Goal: Task Accomplishment & Management: Use online tool/utility

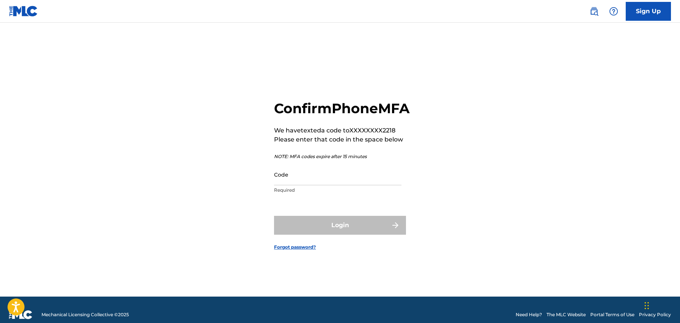
click at [335, 176] on input "Code" at bounding box center [337, 174] width 127 height 21
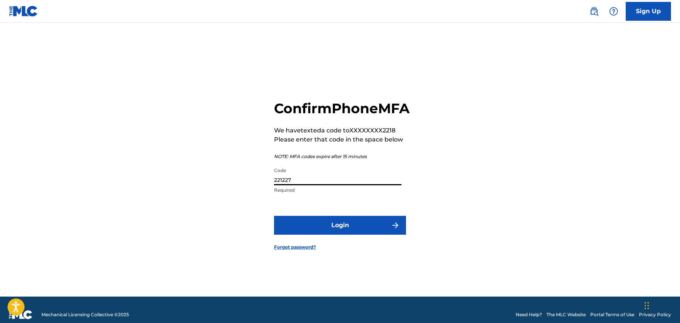
type input "221227"
click at [316, 225] on button "Login" at bounding box center [340, 225] width 132 height 19
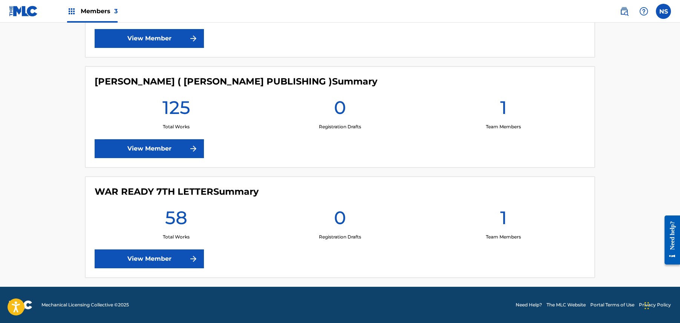
click at [174, 147] on link "View Member" at bounding box center [149, 148] width 109 height 19
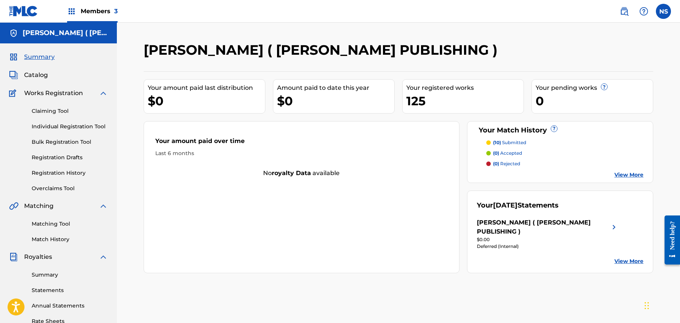
click at [79, 8] on div "Members 3" at bounding box center [92, 11] width 51 height 22
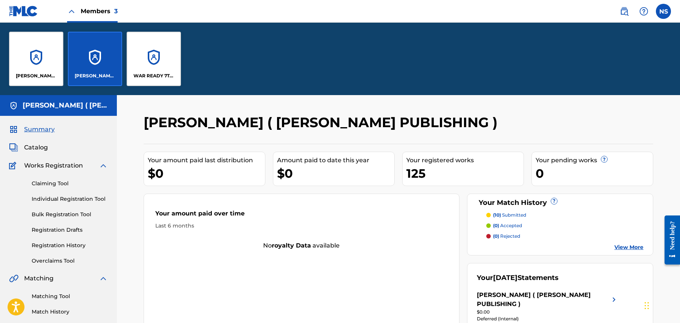
click at [23, 54] on div "[PERSON_NAME] ( PUBLISHING )" at bounding box center [36, 59] width 54 height 54
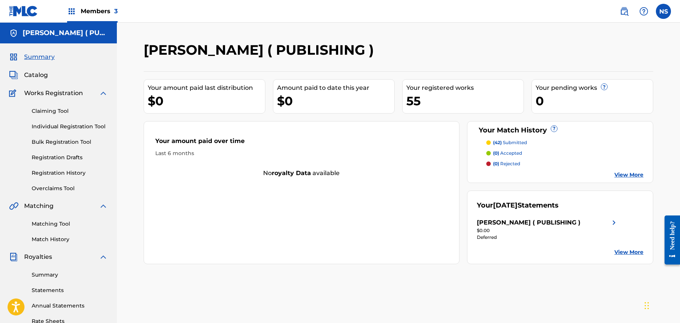
click at [641, 253] on link "View More" at bounding box center [629, 252] width 29 height 8
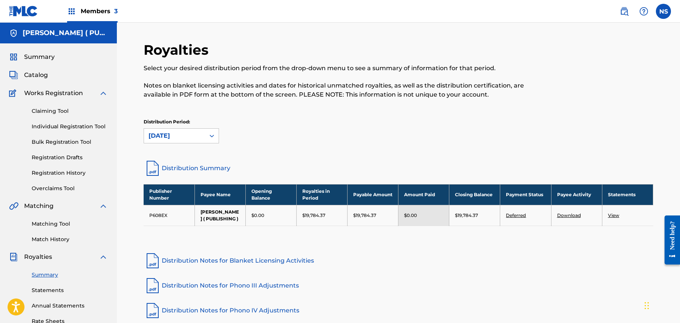
click at [115, 8] on span "3" at bounding box center [115, 11] width 3 height 7
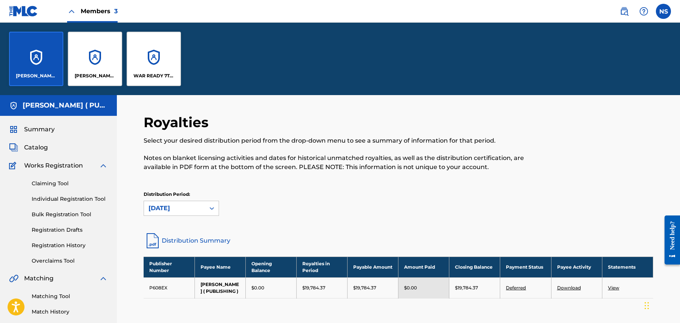
click at [110, 61] on div "[PERSON_NAME] ( [PERSON_NAME] PUBLISHING )" at bounding box center [95, 59] width 54 height 54
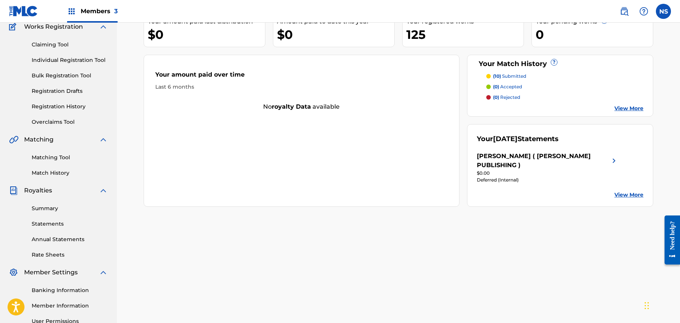
scroll to position [68, 0]
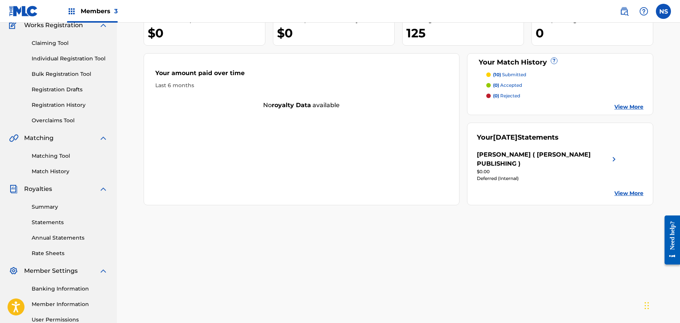
click at [621, 177] on div "Your [DATE] Statements [PERSON_NAME] ( [PERSON_NAME] PUBLISHING ) $0.00 Deferre…" at bounding box center [560, 164] width 187 height 83
click at [621, 189] on link "View More" at bounding box center [629, 193] width 29 height 8
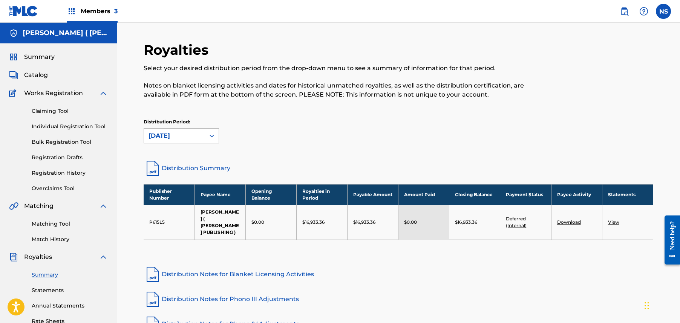
click at [97, 2] on div "Members 3" at bounding box center [92, 11] width 51 height 22
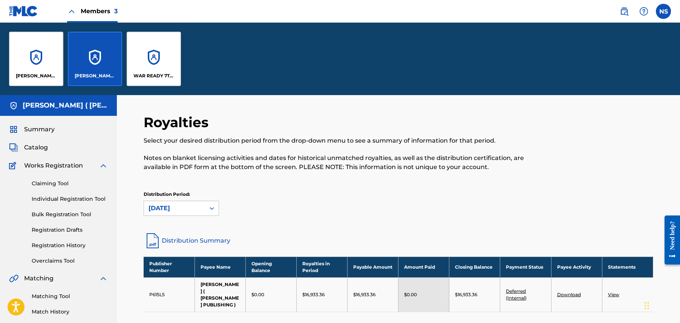
click at [156, 58] on div "WAR READY 7TH LETTER" at bounding box center [154, 59] width 54 height 54
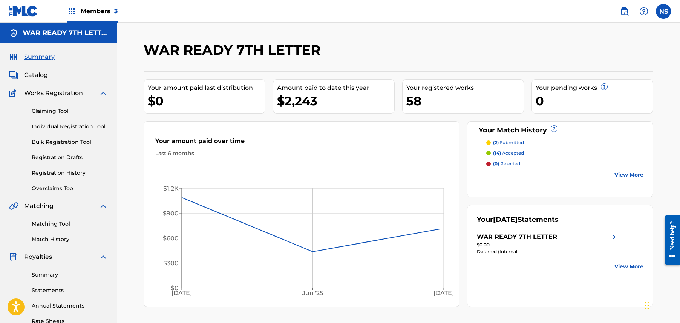
scroll to position [78, 0]
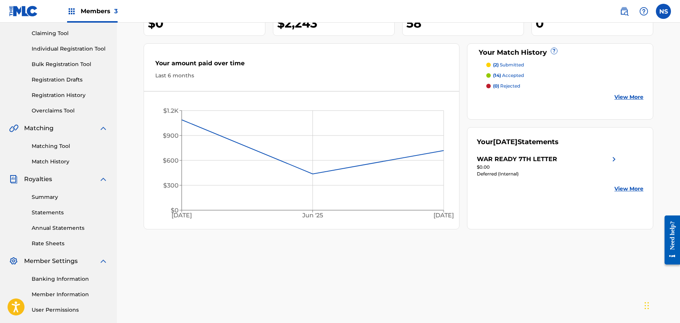
click at [637, 185] on link "View More" at bounding box center [629, 189] width 29 height 8
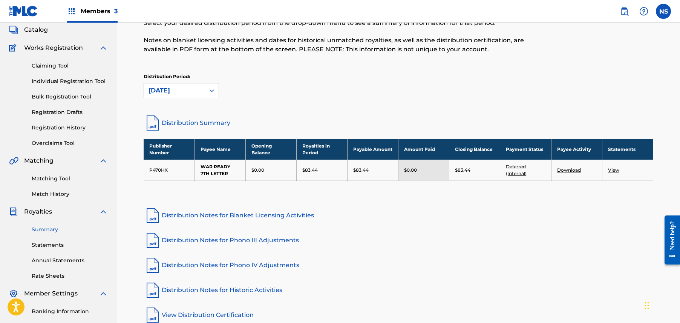
scroll to position [47, 0]
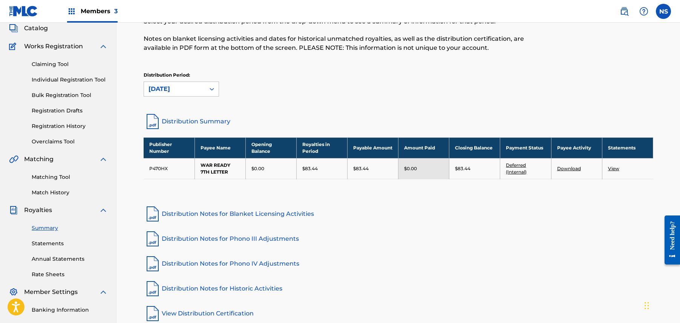
click at [614, 170] on link "View" at bounding box center [613, 169] width 11 height 6
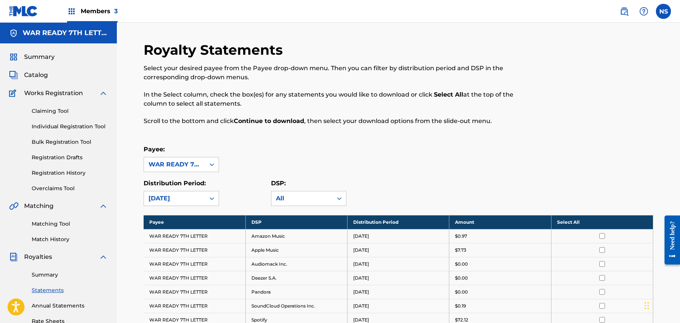
click at [88, 11] on span "Members 3" at bounding box center [99, 11] width 37 height 9
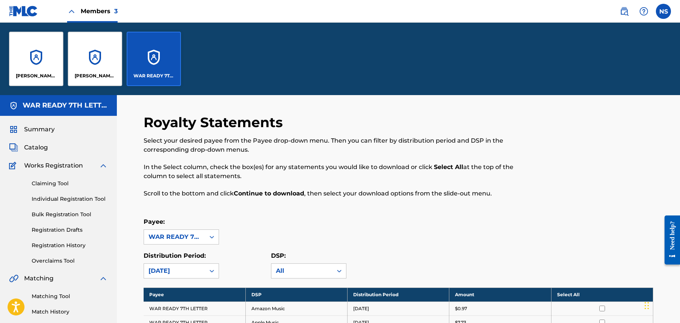
click at [43, 55] on div "[PERSON_NAME] ( PUBLISHING )" at bounding box center [36, 59] width 54 height 54
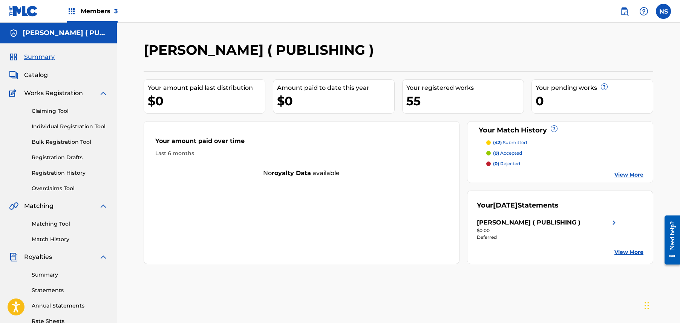
click at [625, 249] on link "View More" at bounding box center [629, 252] width 29 height 8
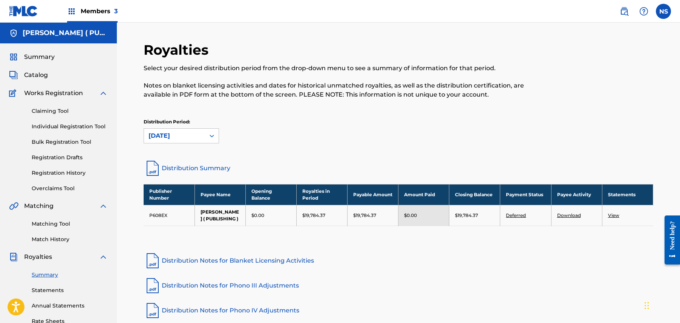
click at [616, 216] on link "View" at bounding box center [613, 215] width 11 height 6
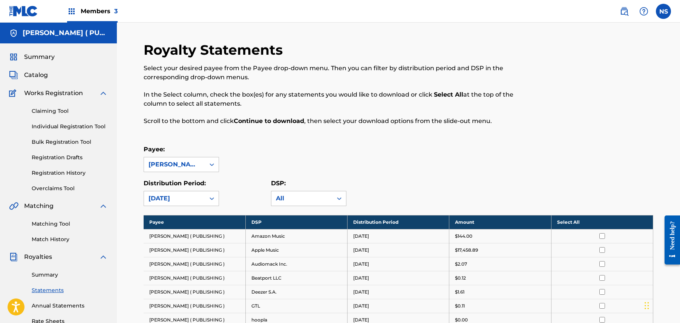
click at [43, 72] on span "Catalog" at bounding box center [36, 75] width 24 height 9
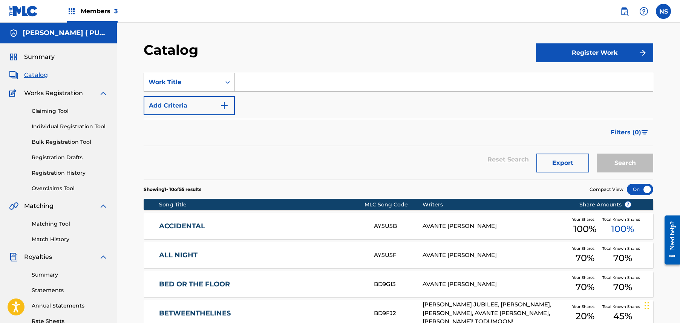
click at [95, 10] on span "Members 3" at bounding box center [99, 11] width 37 height 9
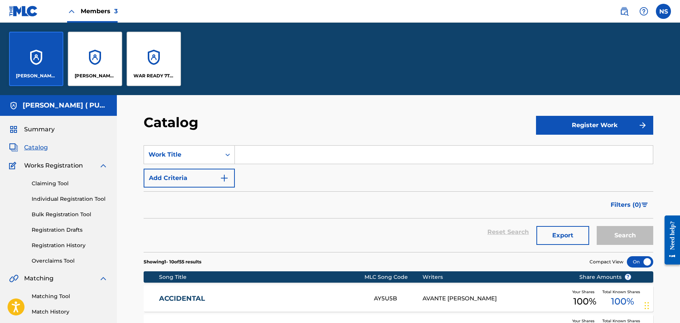
click at [106, 72] on div "[PERSON_NAME] ( [PERSON_NAME] PUBLISHING )" at bounding box center [95, 59] width 54 height 54
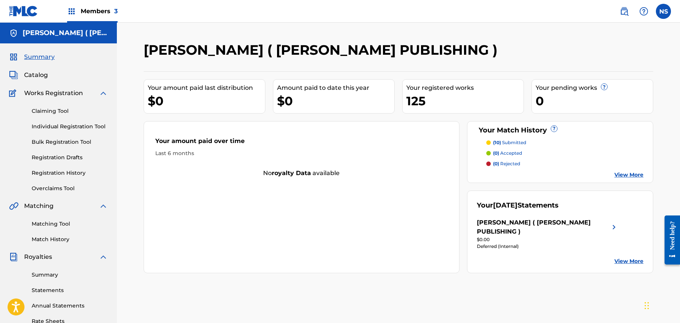
click at [60, 225] on link "Matching Tool" at bounding box center [70, 224] width 76 height 8
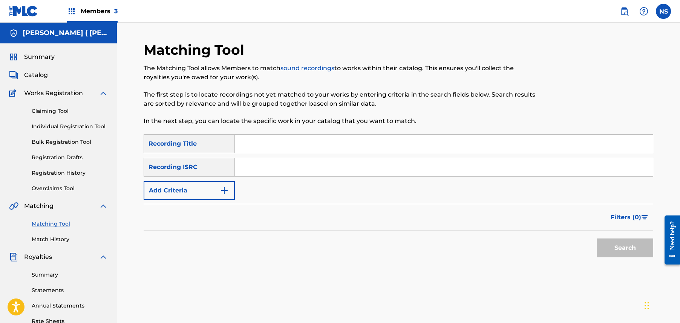
click at [229, 193] on button "Add Criteria" at bounding box center [189, 190] width 91 height 19
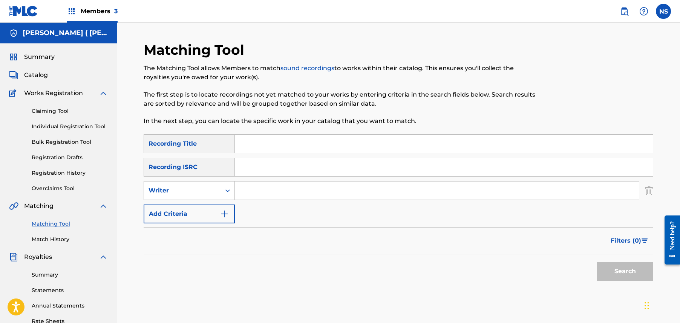
click at [263, 189] on input "Search Form" at bounding box center [437, 190] width 404 height 18
type input "[PERSON_NAME]"
click at [631, 264] on button "Search" at bounding box center [625, 271] width 57 height 19
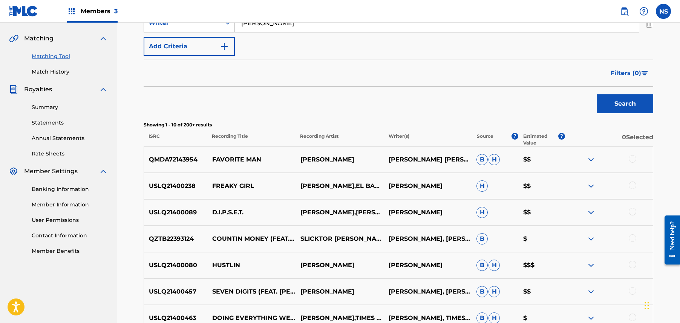
scroll to position [167, 0]
click at [609, 72] on button "Filters ( 0 )" at bounding box center [629, 73] width 47 height 19
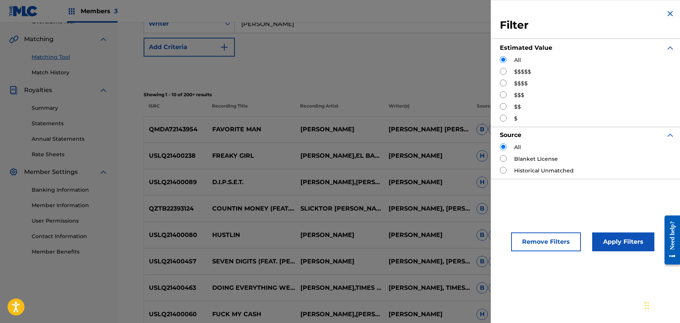
click at [504, 91] on div "All $$$$$ $$$$ $$$ $$ $" at bounding box center [587, 89] width 175 height 66
click at [501, 98] on input "Search Form" at bounding box center [503, 94] width 7 height 7
radio input "true"
click at [632, 231] on div "Apply Filters" at bounding box center [612, 239] width 62 height 23
click at [626, 250] on button "Apply Filters" at bounding box center [623, 241] width 62 height 19
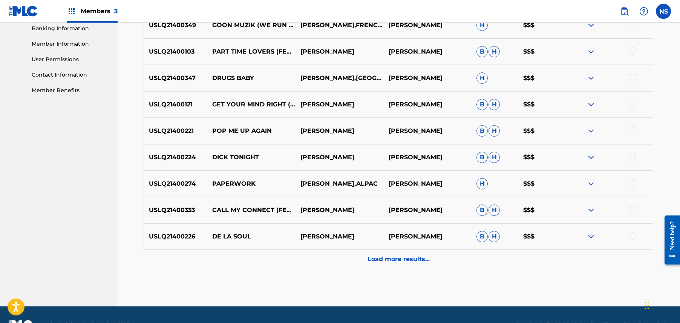
scroll to position [342, 0]
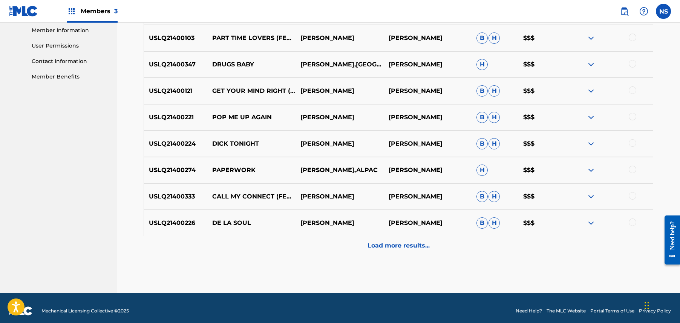
click at [399, 251] on div "Load more results..." at bounding box center [399, 245] width 510 height 19
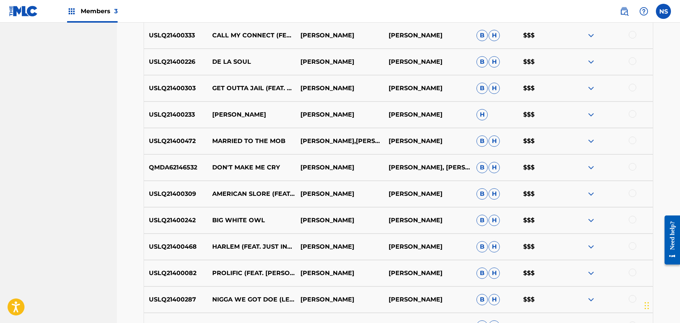
scroll to position [612, 0]
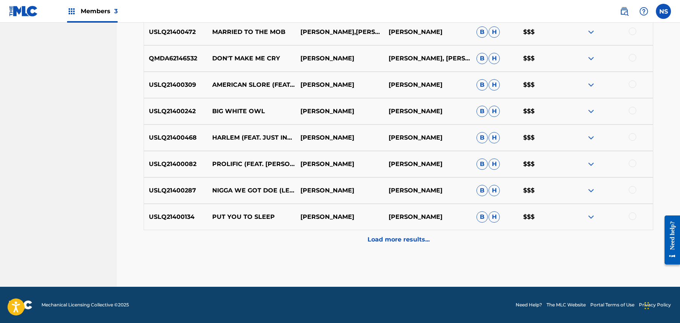
click at [380, 237] on p "Load more results..." at bounding box center [399, 239] width 62 height 9
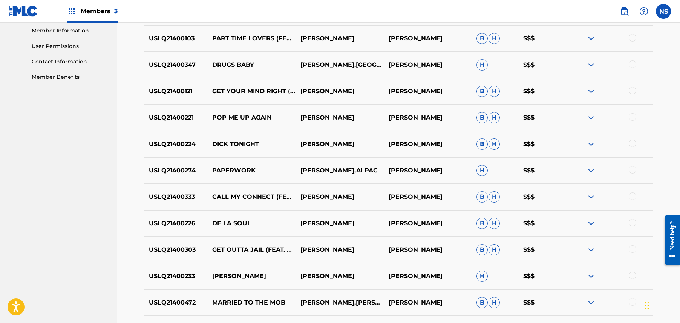
scroll to position [329, 0]
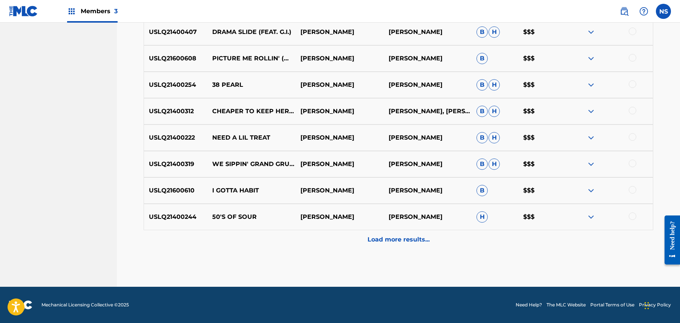
click at [409, 238] on p "Load more results..." at bounding box center [399, 239] width 62 height 9
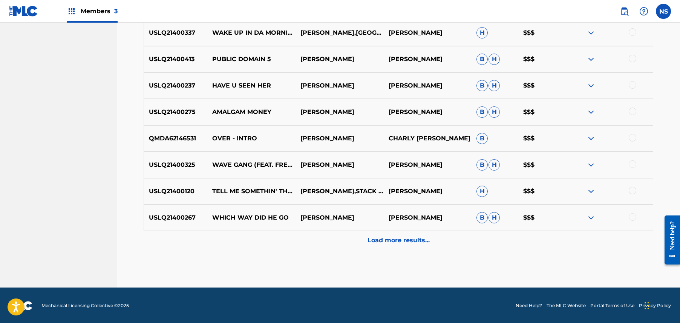
scroll to position [1139, 0]
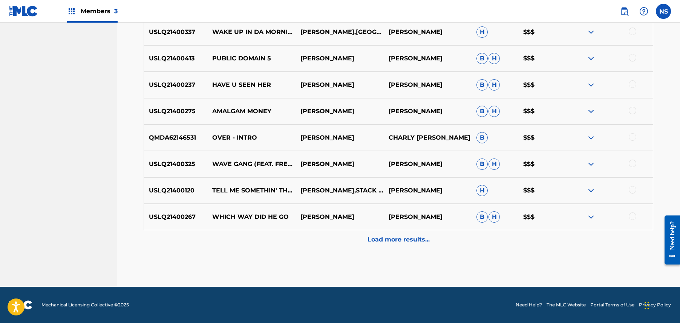
click at [400, 236] on p "Load more results..." at bounding box center [399, 239] width 62 height 9
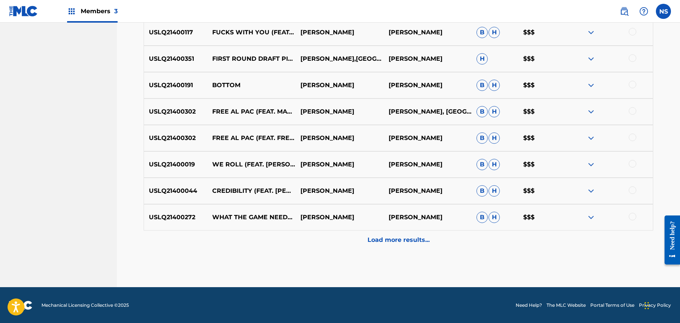
scroll to position [1403, 0]
click at [436, 237] on div "Load more results..." at bounding box center [399, 239] width 510 height 19
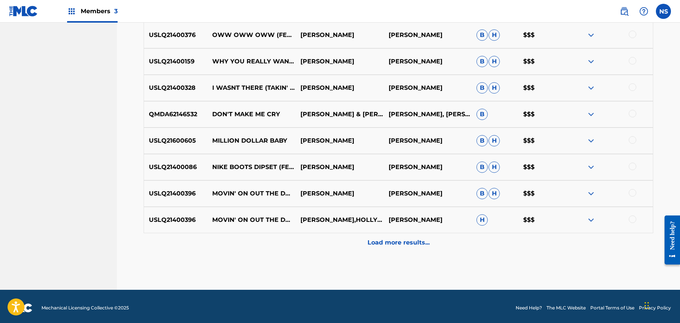
scroll to position [1667, 0]
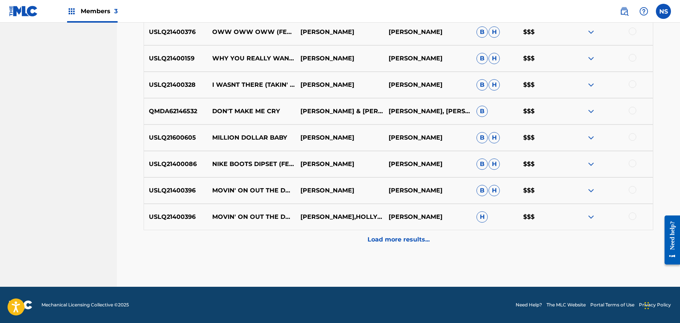
click at [418, 242] on p "Load more results..." at bounding box center [399, 239] width 62 height 9
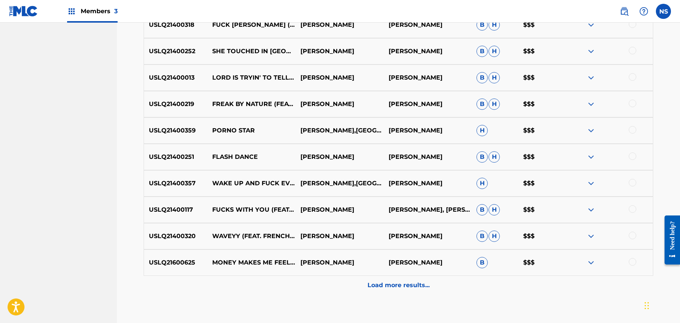
scroll to position [1900, 0]
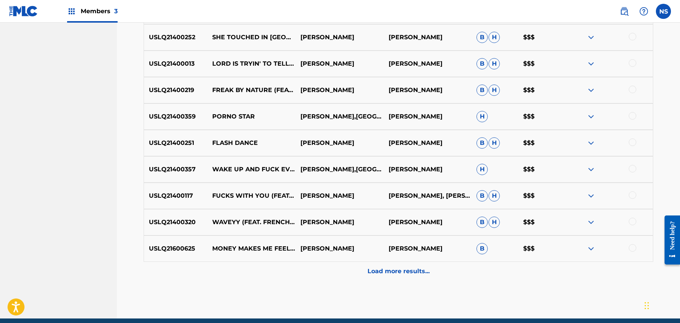
click at [528, 274] on div "Load more results..." at bounding box center [399, 271] width 510 height 19
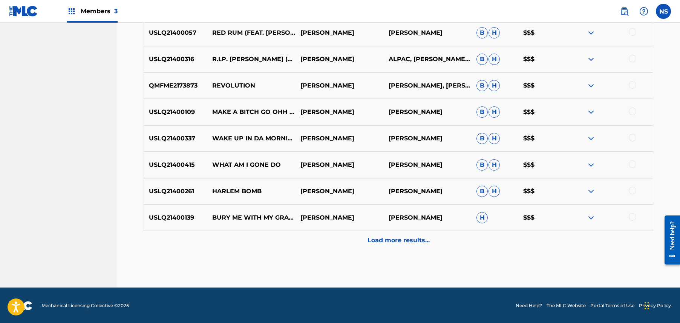
scroll to position [2195, 0]
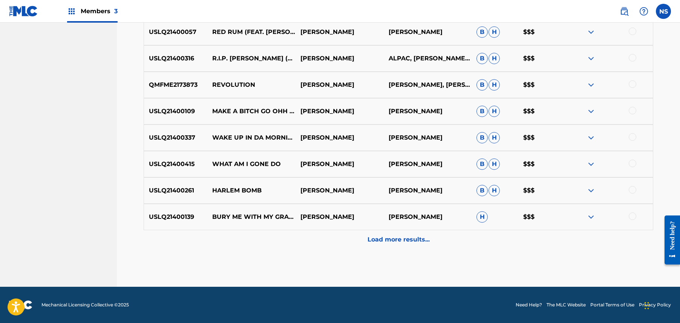
click at [390, 248] on div "Load more results..." at bounding box center [399, 239] width 510 height 19
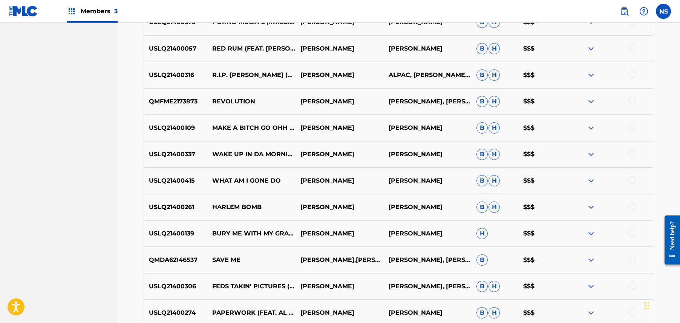
scroll to position [2193, 0]
